Goal: Task Accomplishment & Management: Manage account settings

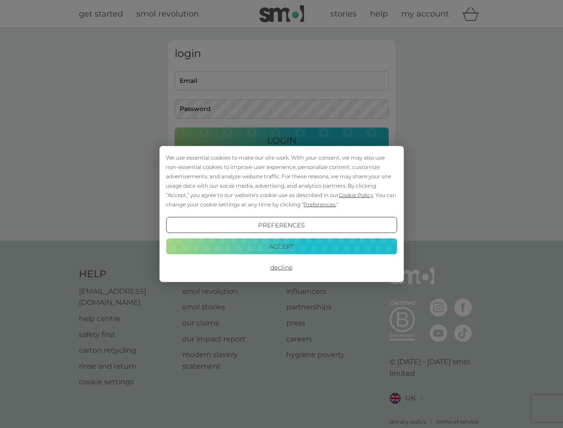
click at [356, 195] on span "Cookie Policy" at bounding box center [356, 195] width 34 height 7
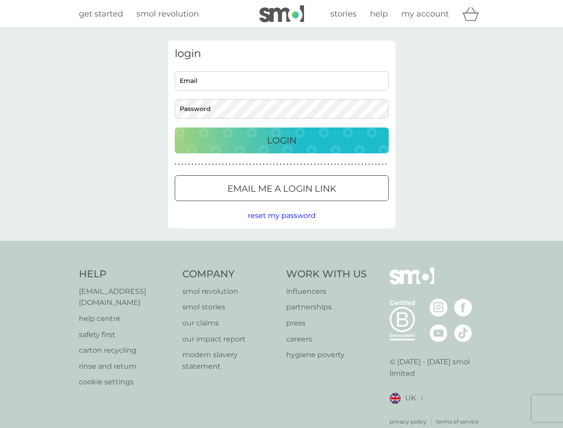
click at [318, 204] on div "login Email Password Login ● ● ● ● ● ● ● ● ● ● ● ● ● ● ● ● ● ● ● ● ● ● ● ● ● ● …" at bounding box center [281, 135] width 227 height 188
click at [281, 225] on div "login Email Password Login ● ● ● ● ● ● ● ● ● ● ● ● ● ● ● ● ● ● ● ● ● ● ● ● ● ● …" at bounding box center [281, 135] width 227 height 188
click at [281, 267] on div "Help [EMAIL_ADDRESS][DOMAIN_NAME] help centre safety first carton recycling rin…" at bounding box center [281, 346] width 405 height 158
click at [281, 246] on div "Help [EMAIL_ADDRESS][DOMAIN_NAME] help centre safety first carton recycling rin…" at bounding box center [281, 347] width 563 height 212
